Goal: Transaction & Acquisition: Purchase product/service

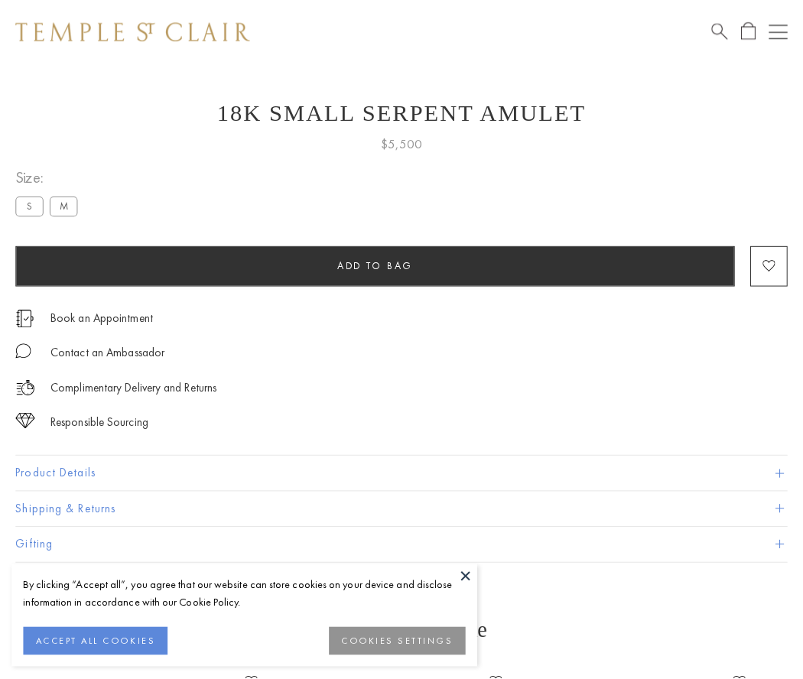
scroll to position [61, 0]
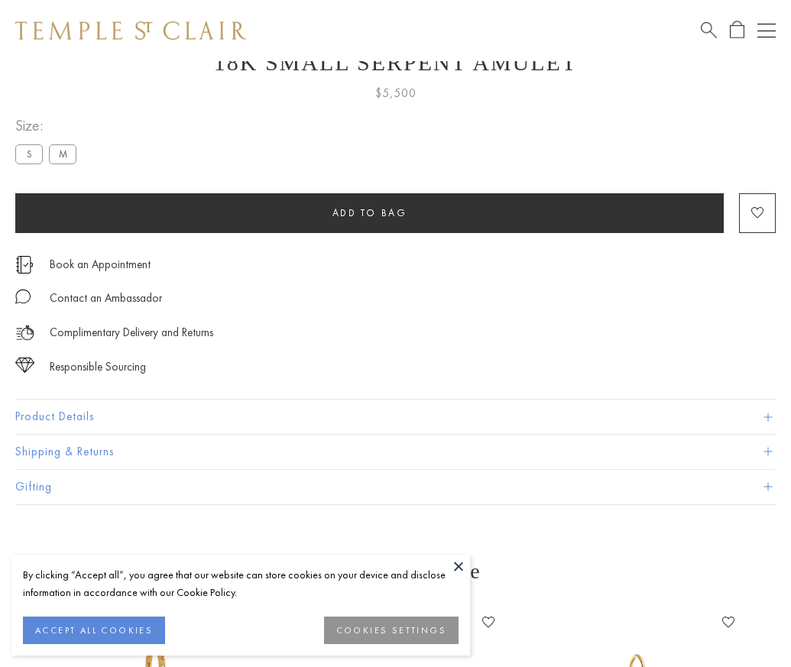
click at [369, 212] on span "Add to bag" at bounding box center [369, 212] width 75 height 13
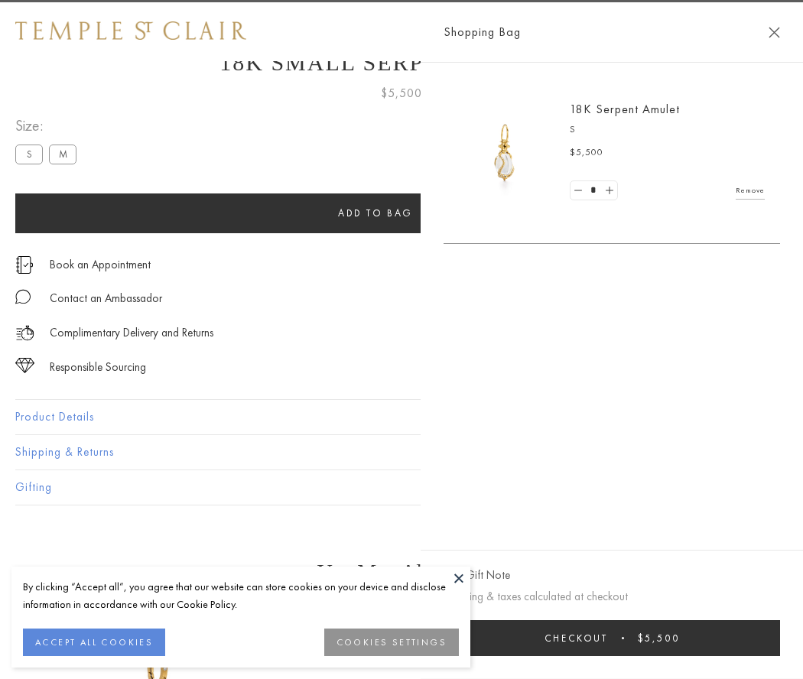
click at [608, 637] on span "Checkout" at bounding box center [575, 637] width 63 height 13
